Goal: Task Accomplishment & Management: Complete application form

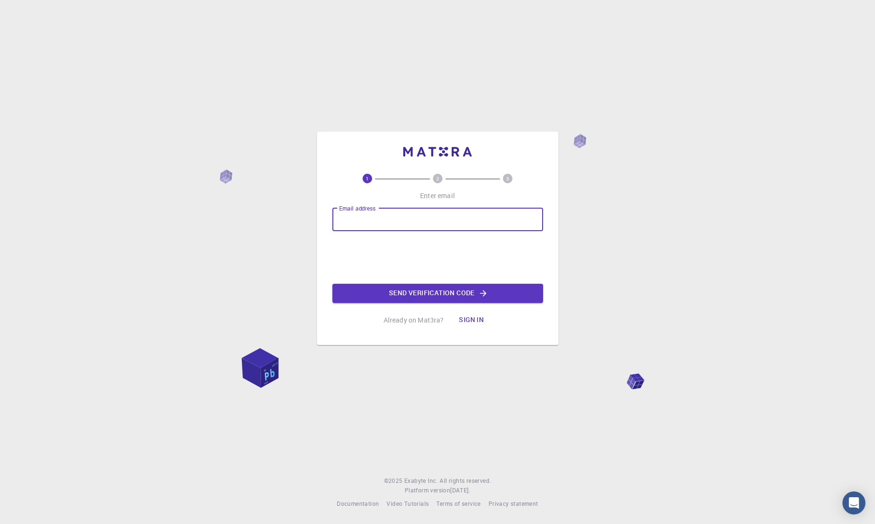
click at [417, 221] on input "Email address" at bounding box center [437, 219] width 211 height 23
type input "[EMAIL_ADDRESS][DOMAIN_NAME]"
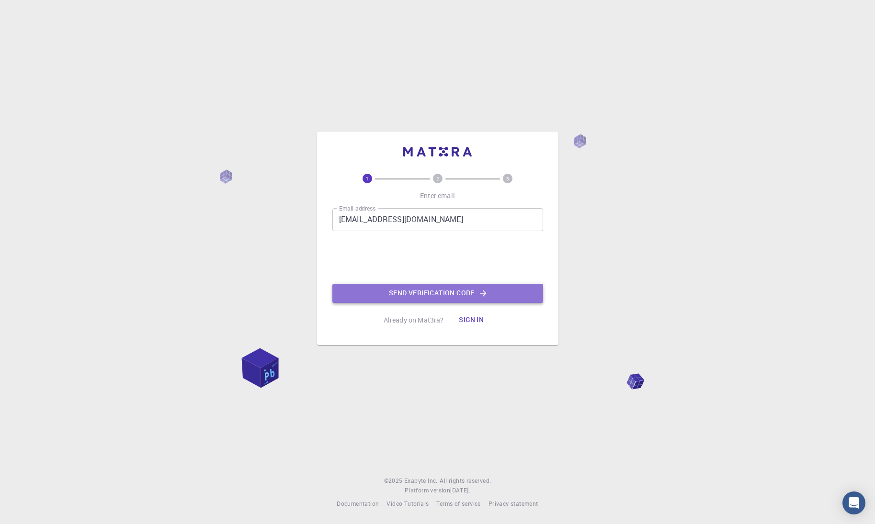
click at [440, 293] on button "Send verification code" at bounding box center [437, 293] width 211 height 19
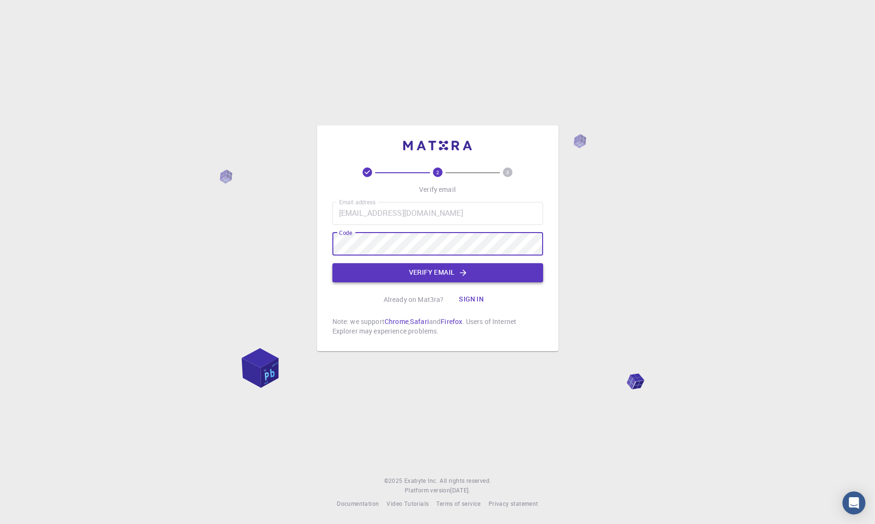
click at [439, 274] on button "Verify email" at bounding box center [437, 272] width 211 height 19
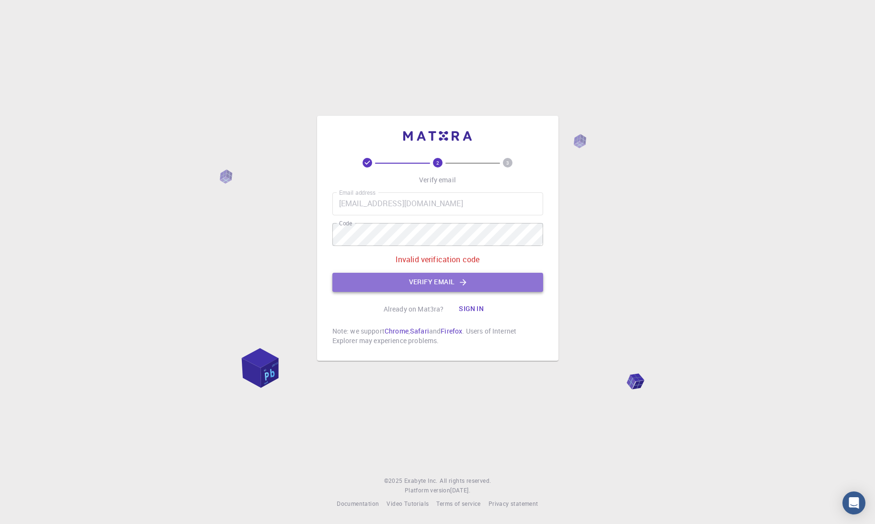
click at [360, 277] on button "Verify email" at bounding box center [437, 282] width 211 height 19
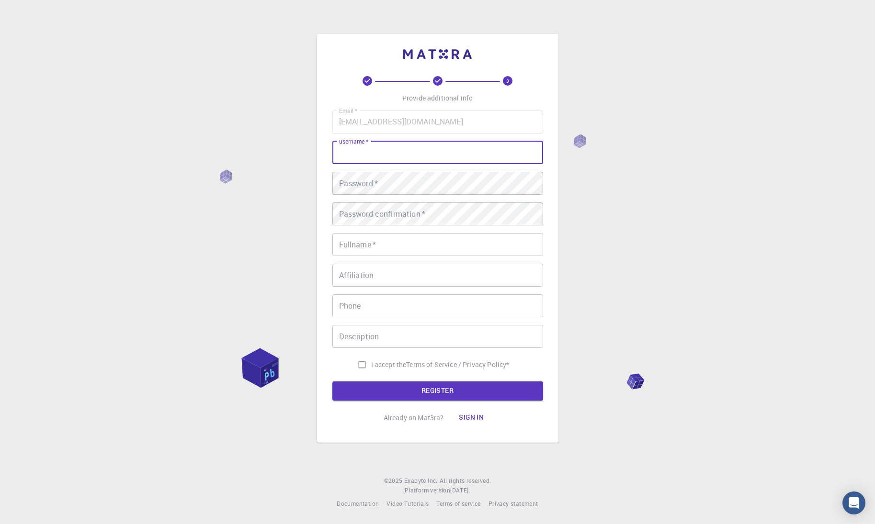
click at [370, 148] on input "username   *" at bounding box center [437, 152] width 211 height 23
type input "djany"
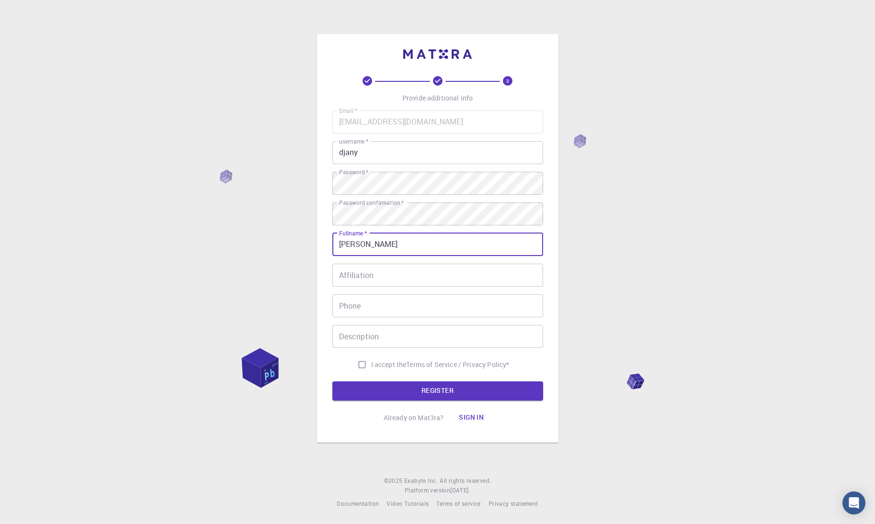
type input "[PERSON_NAME]"
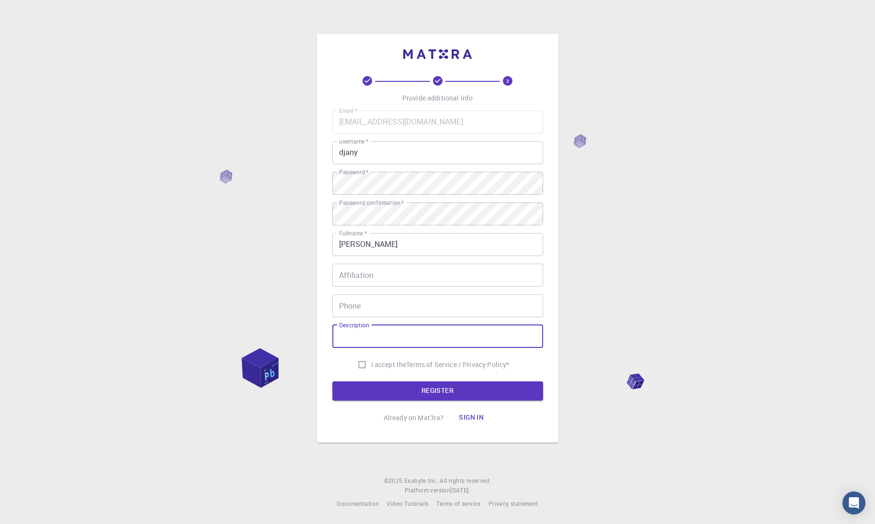
click at [371, 362] on span "I accept the" at bounding box center [388, 365] width 35 height 10
click at [369, 362] on input "I accept the Terms of Service / Privacy Policy *" at bounding box center [362, 365] width 18 height 18
checkbox input "true"
click at [400, 388] on button "REGISTER" at bounding box center [437, 391] width 211 height 19
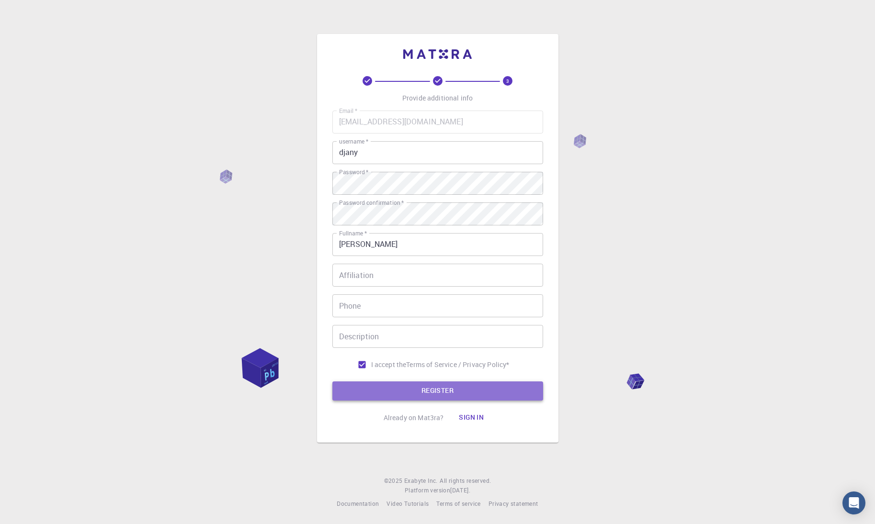
click at [381, 387] on button "REGISTER" at bounding box center [437, 391] width 211 height 19
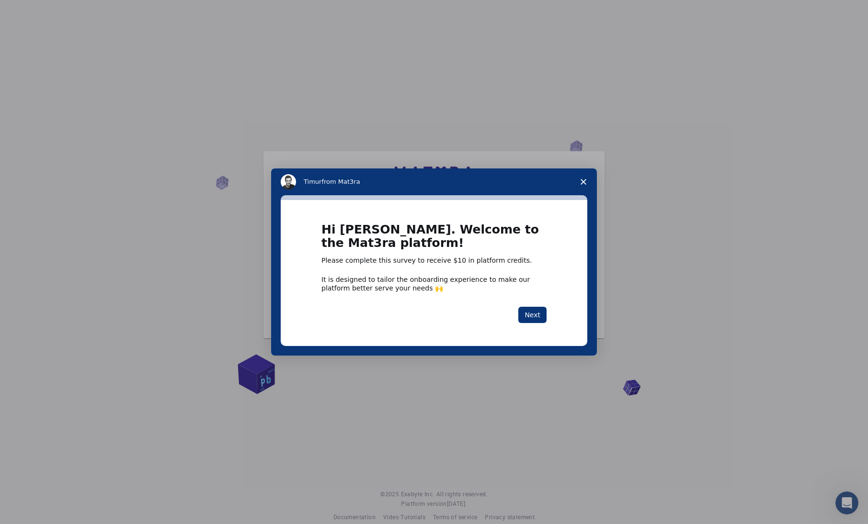
click at [584, 180] on polygon "Close survey" at bounding box center [583, 182] width 6 height 6
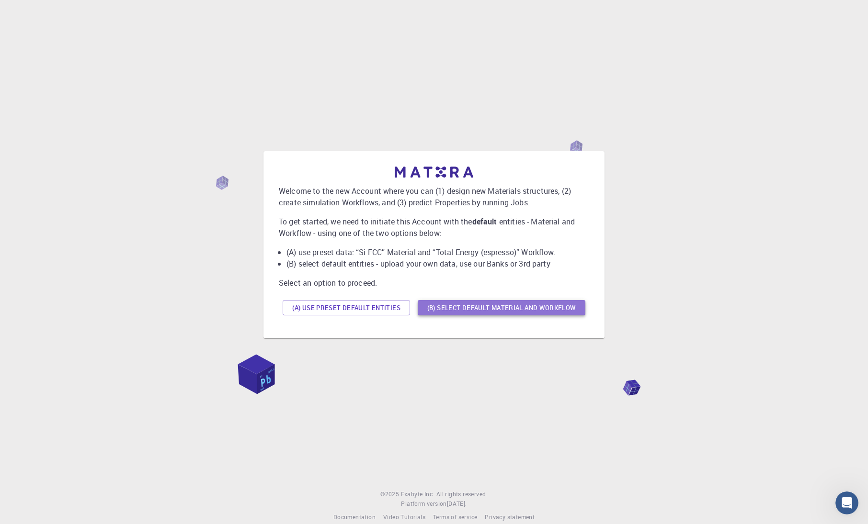
click at [464, 309] on button "(B) Select default material and workflow" at bounding box center [501, 307] width 168 height 15
click at [315, 303] on button "(A) Use preset default entities" at bounding box center [345, 307] width 127 height 15
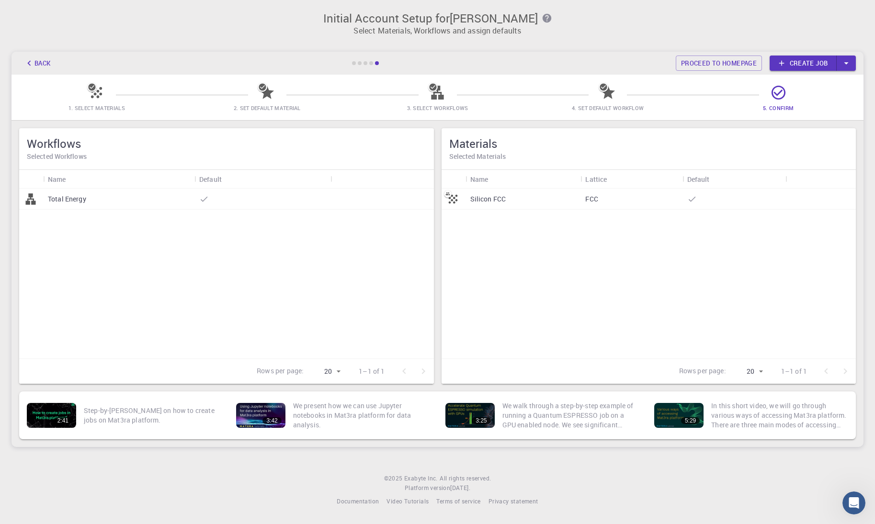
click at [533, 194] on div "Silicon FCC" at bounding box center [522, 199] width 115 height 21
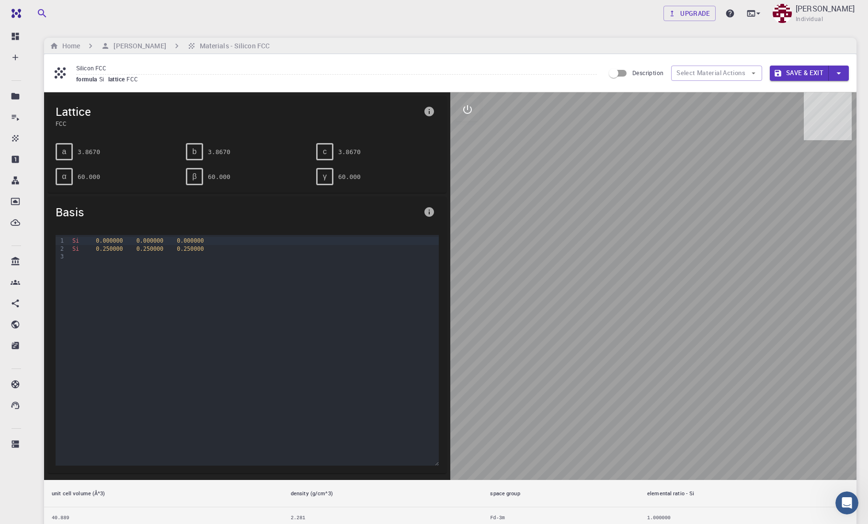
drag, startPoint x: 693, startPoint y: 347, endPoint x: 667, endPoint y: 294, distance: 59.3
click at [646, 284] on div at bounding box center [653, 286] width 406 height 388
drag, startPoint x: 717, startPoint y: 320, endPoint x: 643, endPoint y: 421, distance: 125.2
click at [638, 402] on div at bounding box center [653, 286] width 406 height 388
drag, startPoint x: 688, startPoint y: 446, endPoint x: 705, endPoint y: 401, distance: 48.5
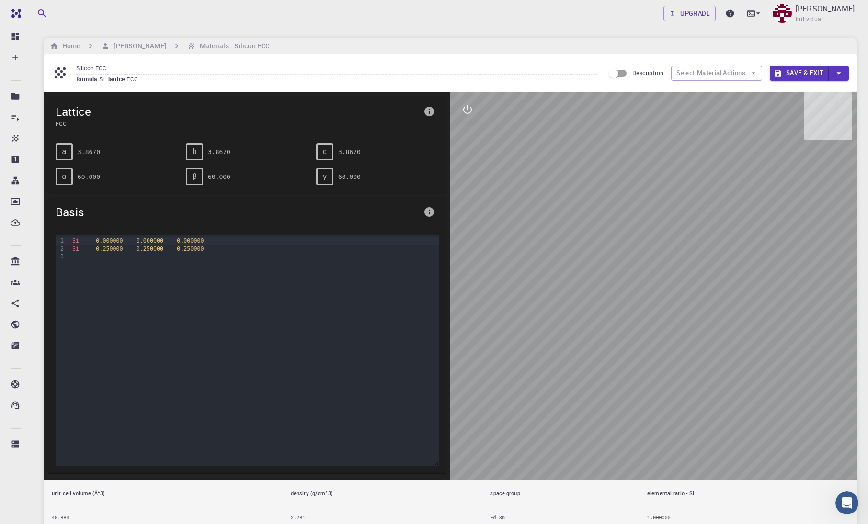
click at [710, 427] on div at bounding box center [653, 286] width 406 height 388
click at [150, 237] on span "0.000000" at bounding box center [149, 240] width 27 height 7
click at [176, 262] on div "Si 0.000000 0.000000 0.000000 Si 0.250000 0.250000 0.250000" at bounding box center [253, 283] width 369 height 96
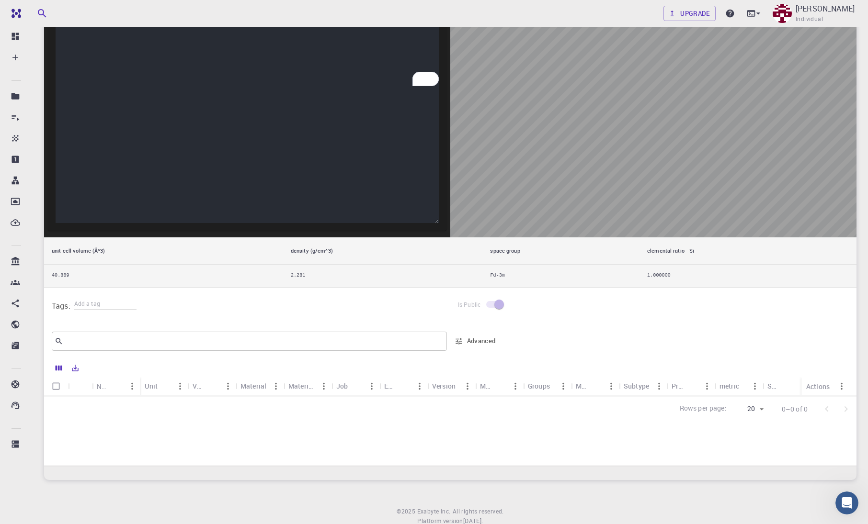
scroll to position [250, 0]
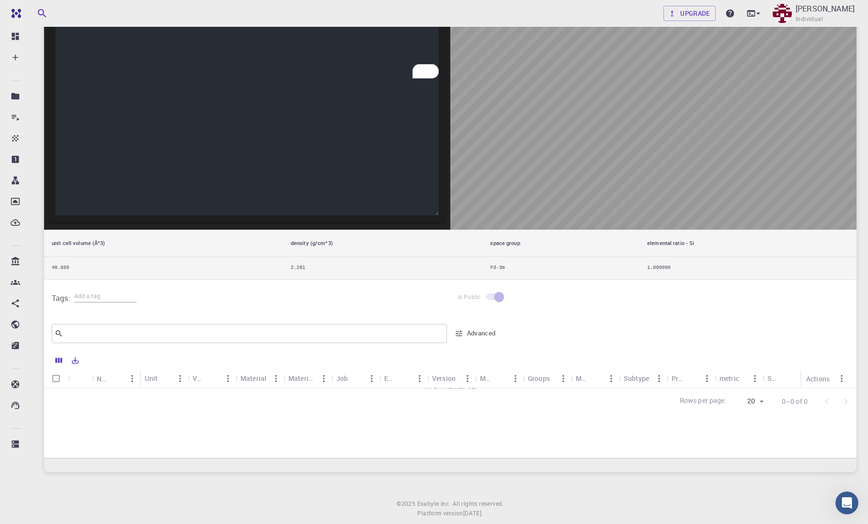
drag, startPoint x: 478, startPoint y: 391, endPoint x: 516, endPoint y: 392, distance: 37.8
click at [518, 428] on div "Name Unit Value Material Material Formula Job Engine Version Model Groups Metho…" at bounding box center [450, 404] width 812 height 107
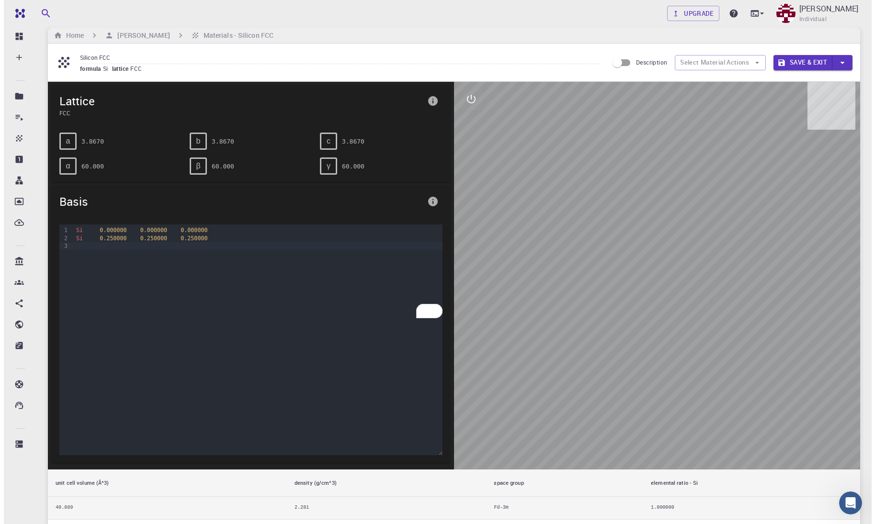
scroll to position [0, 0]
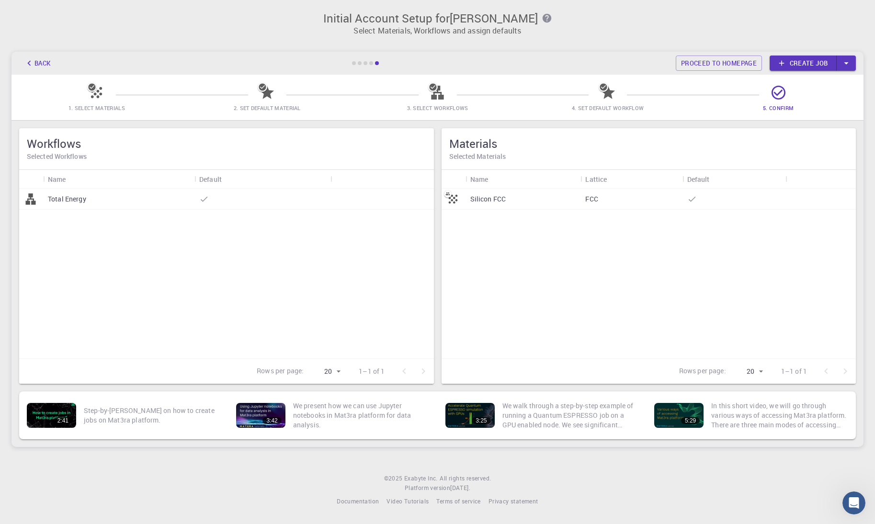
click at [264, 93] on icon at bounding box center [267, 92] width 14 height 13
click at [372, 61] on div at bounding box center [371, 63] width 4 height 4
click at [372, 64] on div at bounding box center [371, 63] width 4 height 4
click at [849, 66] on icon "button" at bounding box center [846, 63] width 11 height 11
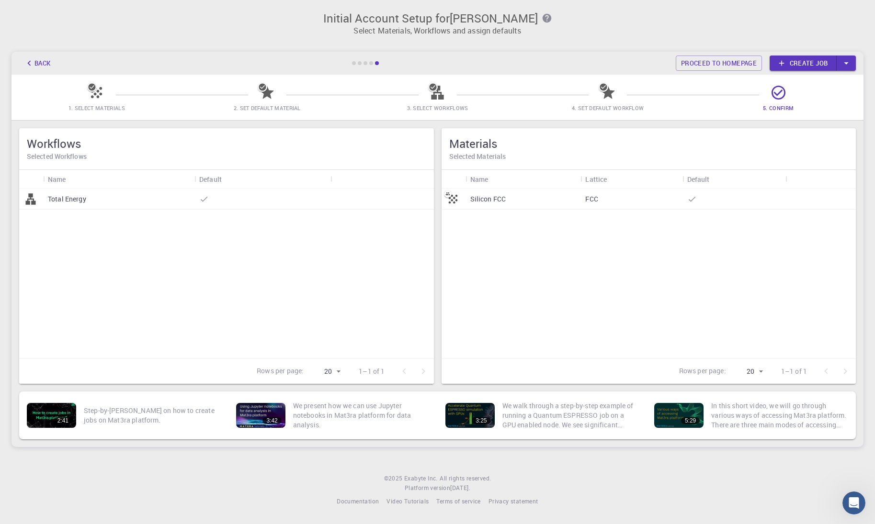
click at [808, 65] on link "Create job" at bounding box center [802, 63] width 67 height 15
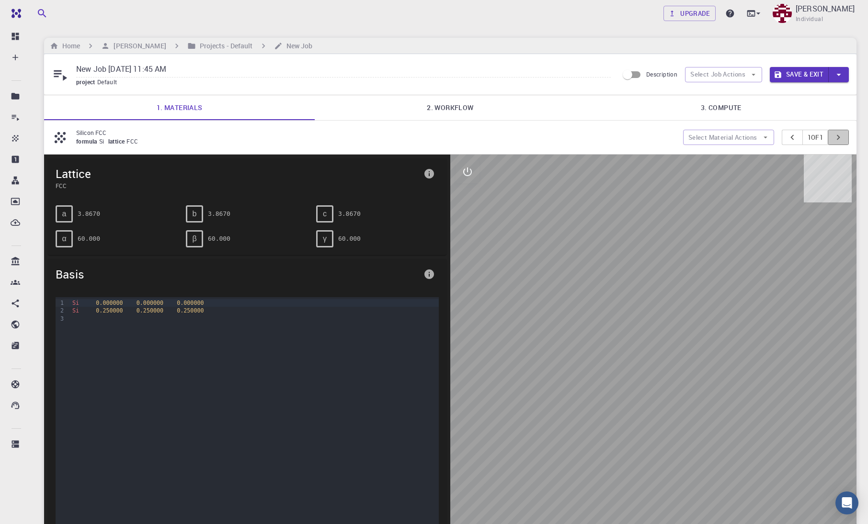
click at [842, 137] on icon "pager" at bounding box center [838, 137] width 11 height 11
click at [464, 110] on link "2. Workflow" at bounding box center [450, 107] width 270 height 25
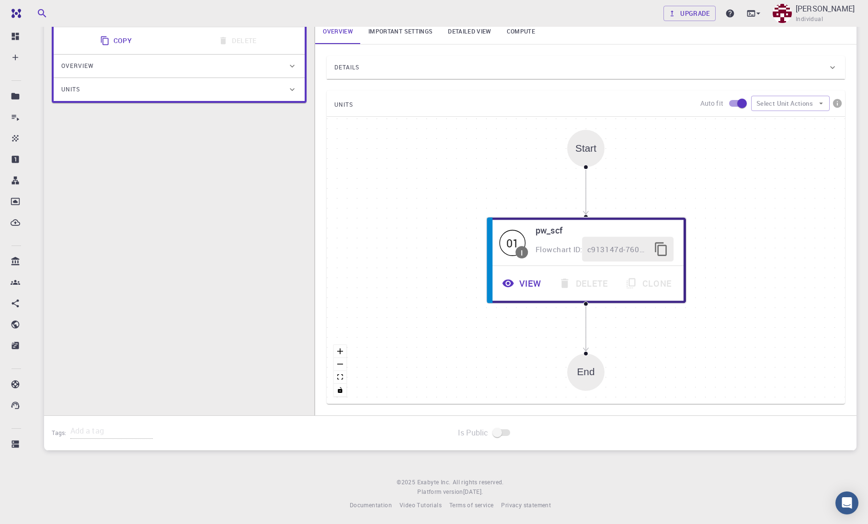
scroll to position [177, 0]
